Goal: Transaction & Acquisition: Obtain resource

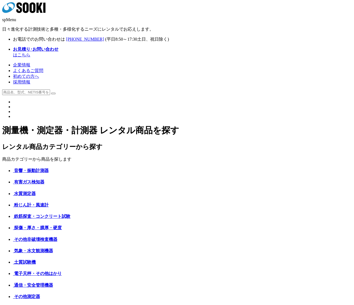
click at [37, 89] on div at bounding box center [177, 92] width 350 height 6
drag, startPoint x: 338, startPoint y: 2, endPoint x: 102, endPoint y: 65, distance: 243.4
click at [325, 89] on div at bounding box center [177, 92] width 350 height 6
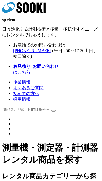
click at [13, 120] on img at bounding box center [13, 120] width 0 height 0
